Goal: Task Accomplishment & Management: Manage account settings

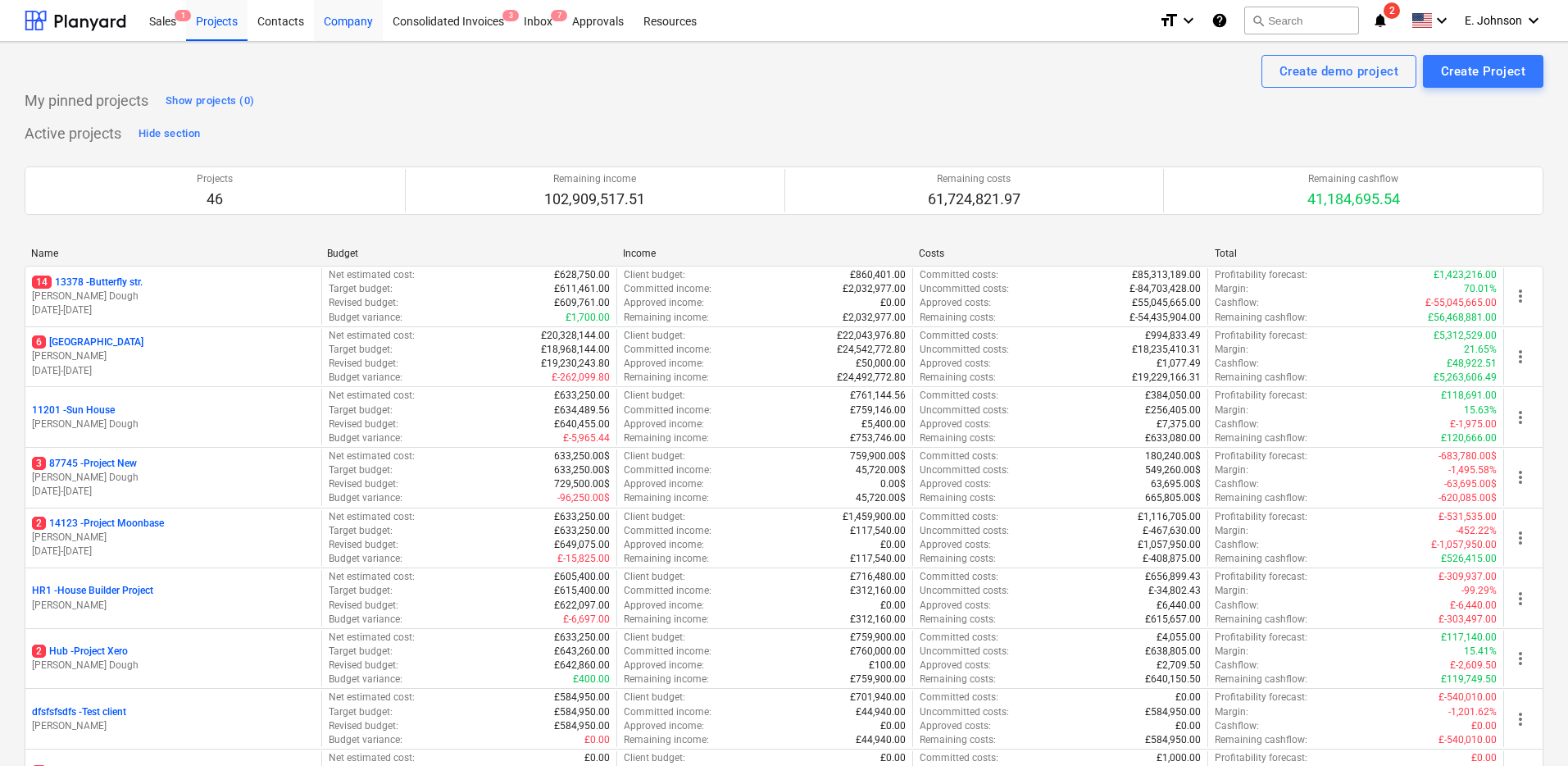
click at [366, 24] on div "Company" at bounding box center [348, 20] width 69 height 42
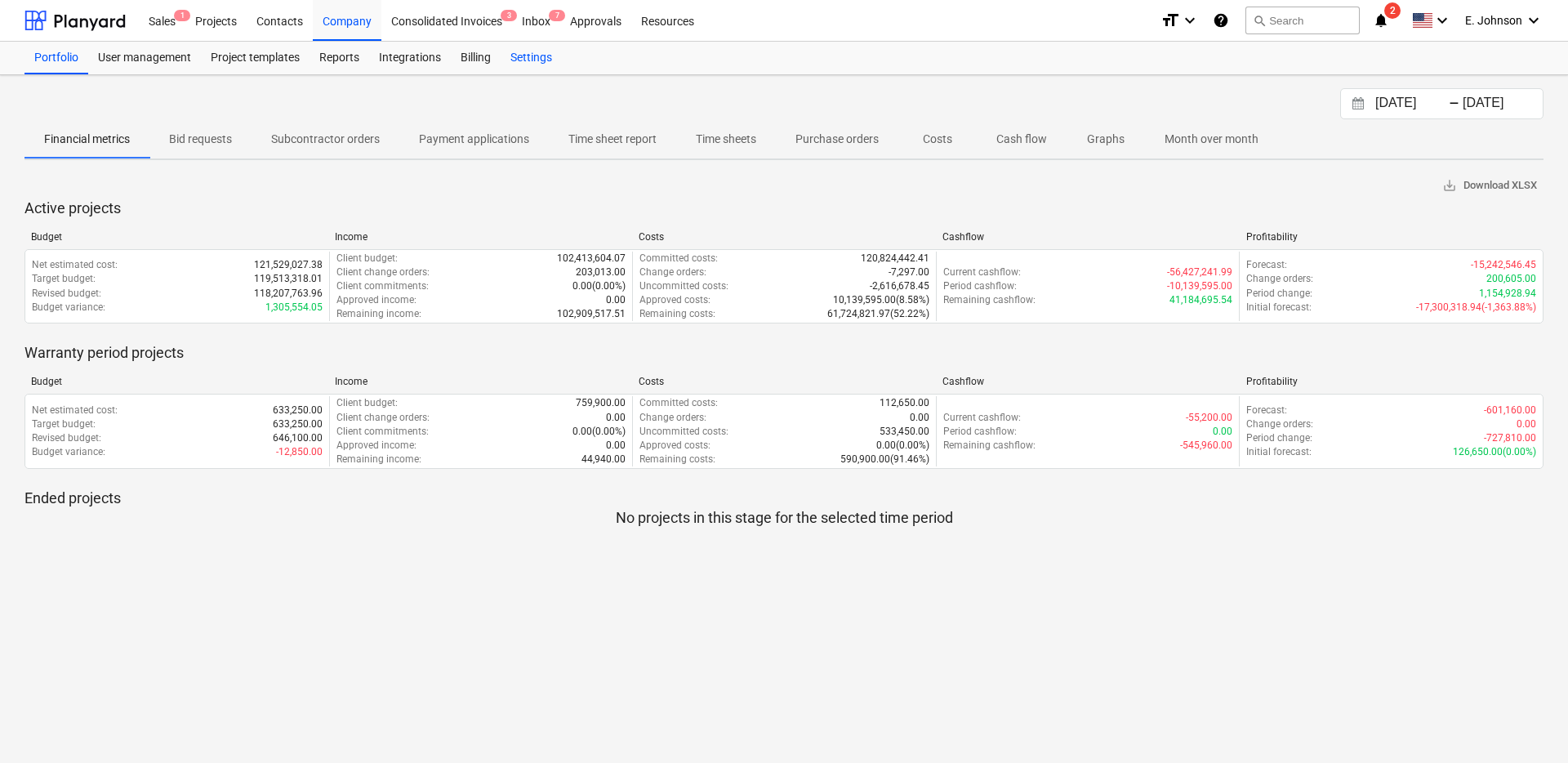
click at [521, 54] on div "Settings" at bounding box center [530, 58] width 61 height 33
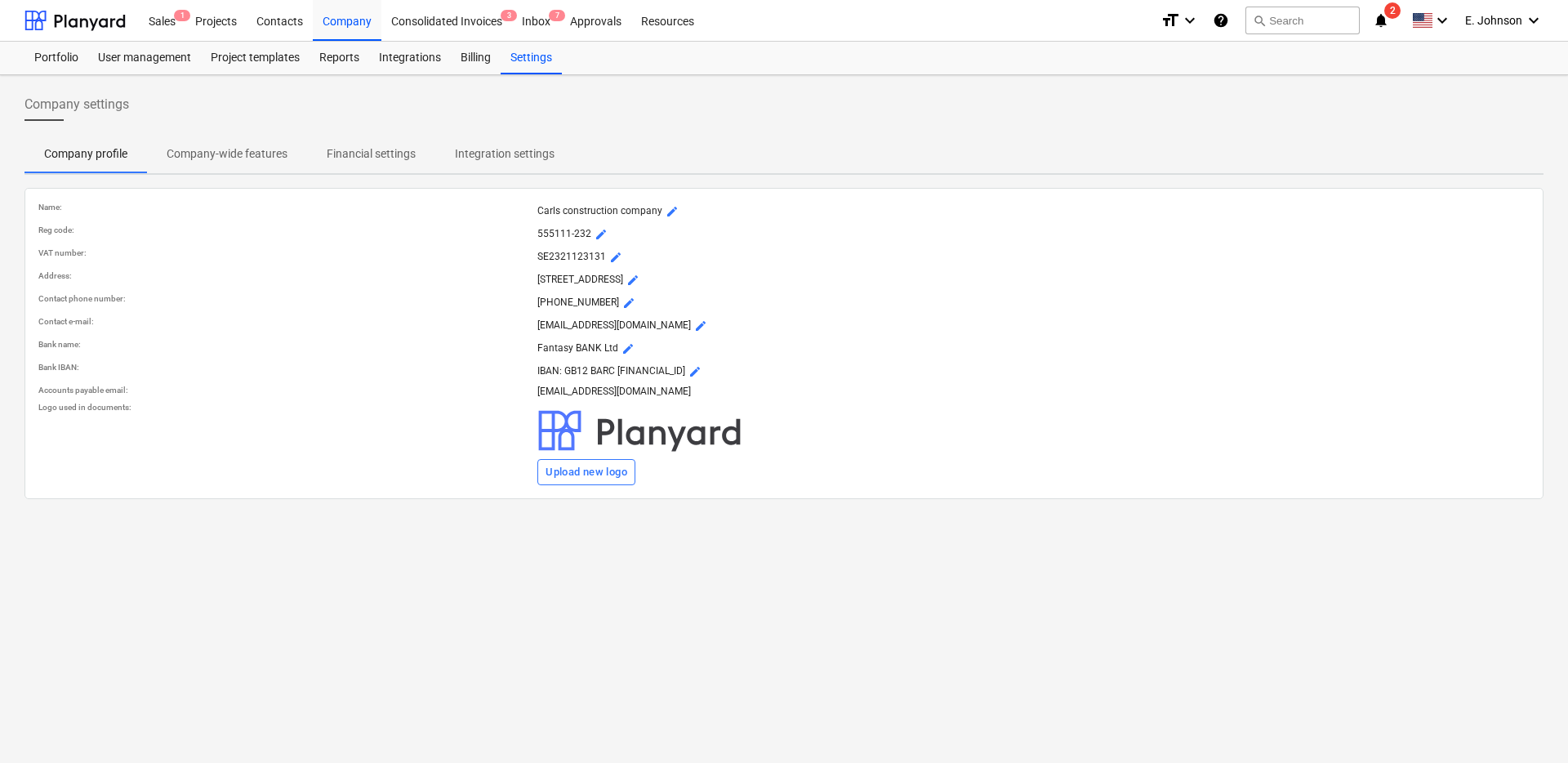
click at [220, 161] on p "Company-wide features" at bounding box center [227, 154] width 121 height 17
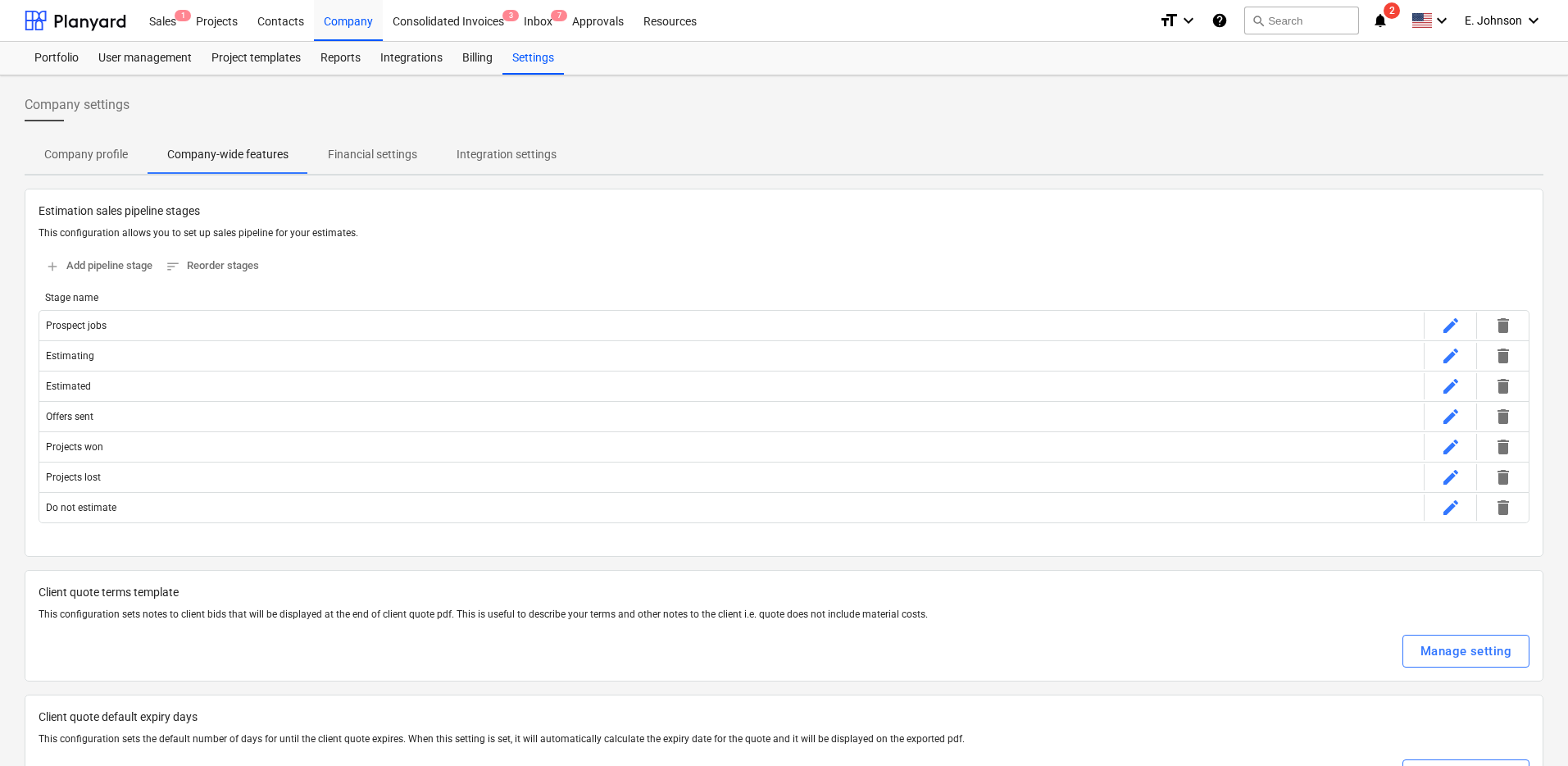
click at [389, 161] on p "Financial settings" at bounding box center [372, 154] width 89 height 17
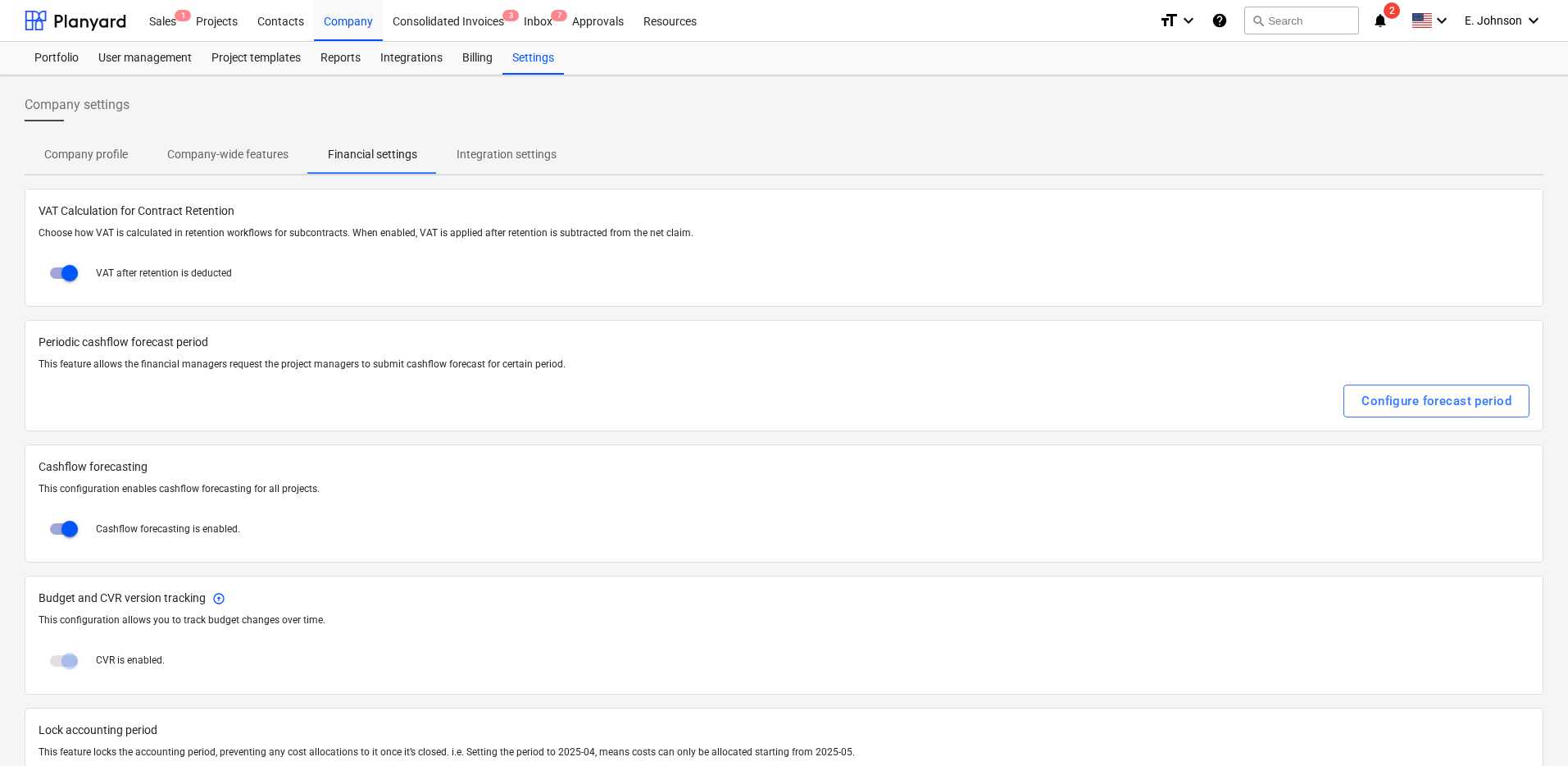
click at [507, 168] on button "Integration settings" at bounding box center [506, 154] width 140 height 39
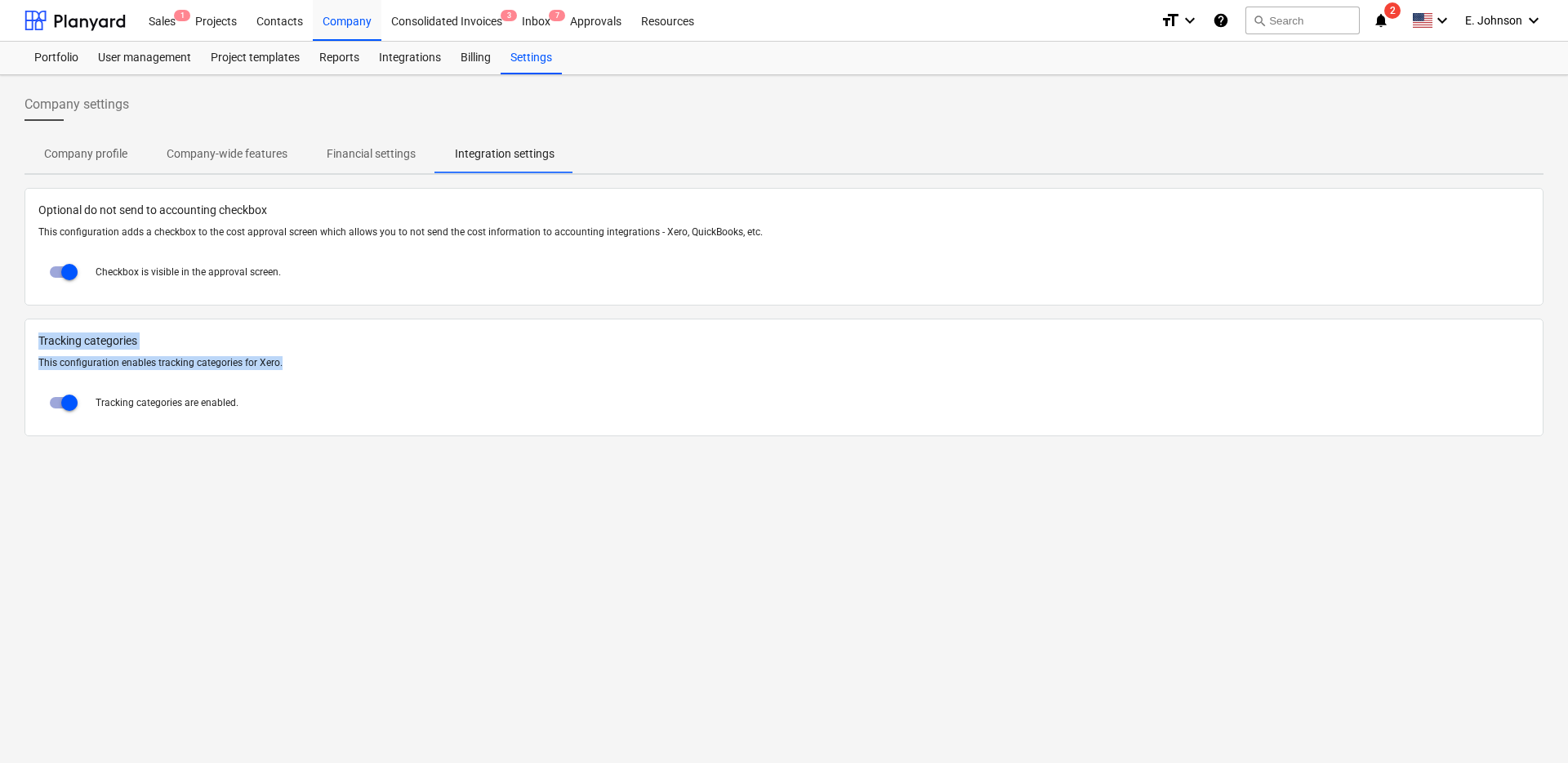
drag, startPoint x: 347, startPoint y: 363, endPoint x: 0, endPoint y: 333, distance: 348.3
click at [0, 333] on div "Company settings Company profile Company-wide features Financial settings Integ…" at bounding box center [784, 419] width 1568 height 688
copy div "Tracking categories This configuration enables tracking categories for Xero."
click at [226, 17] on div "Projects" at bounding box center [216, 20] width 61 height 41
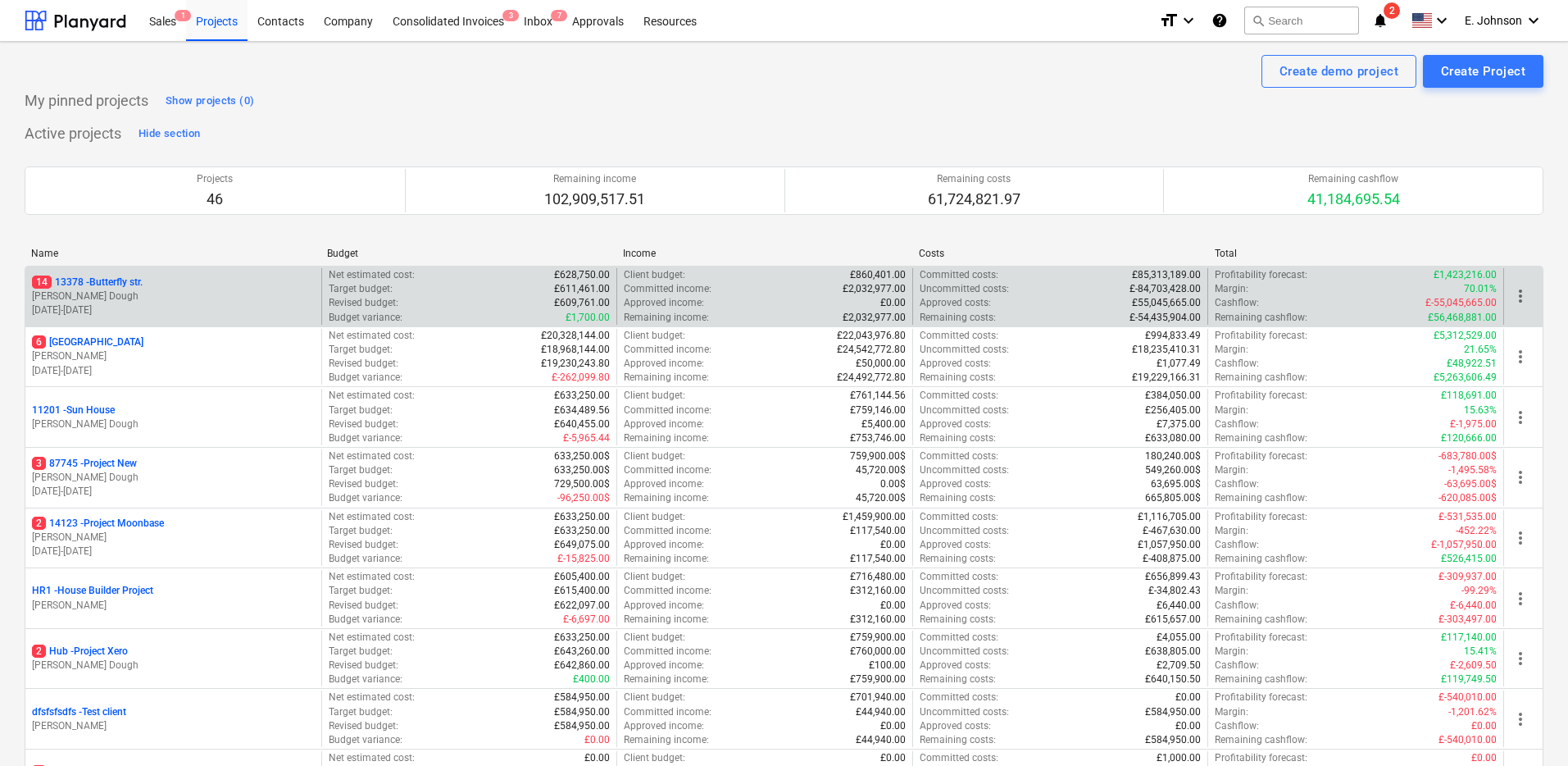
click at [103, 286] on p "14 [STREET_ADDRESS]" at bounding box center [88, 283] width 111 height 14
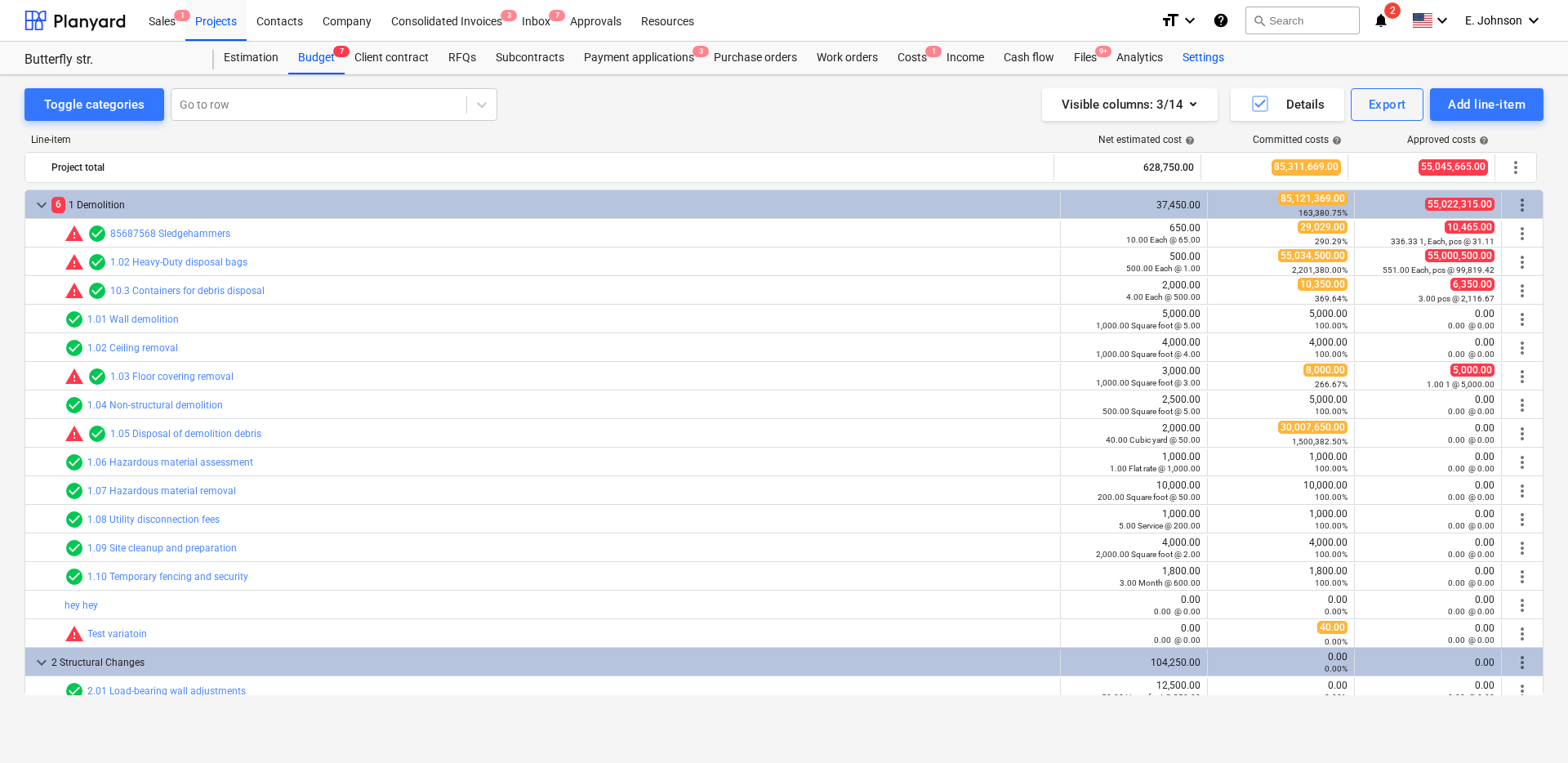
click at [1212, 50] on div "Settings" at bounding box center [1203, 58] width 61 height 33
